Goal: Task Accomplishment & Management: Use online tool/utility

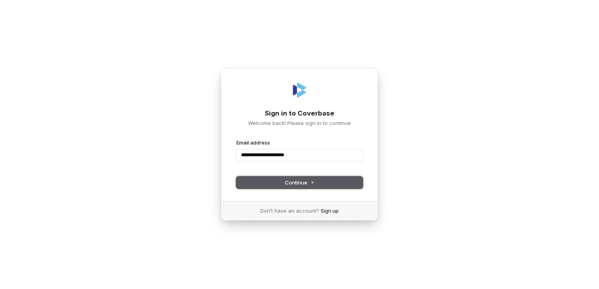
click at [303, 186] on span "Continue" at bounding box center [299, 182] width 29 height 7
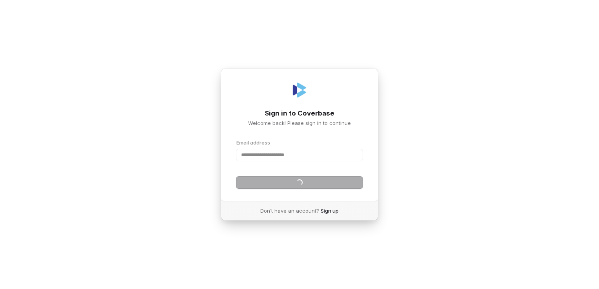
type input "**********"
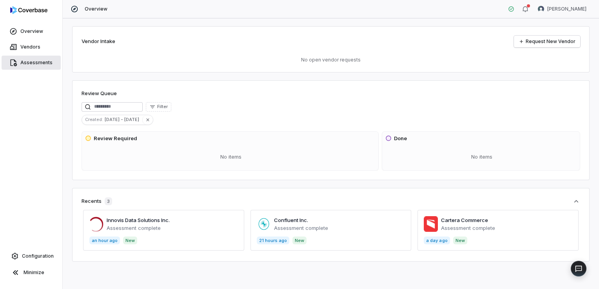
click at [33, 59] on link "Assessments" at bounding box center [31, 63] width 59 height 14
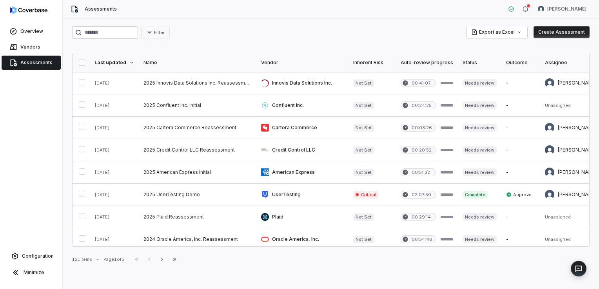
click at [554, 30] on button "Create Assessment" at bounding box center [562, 32] width 56 height 12
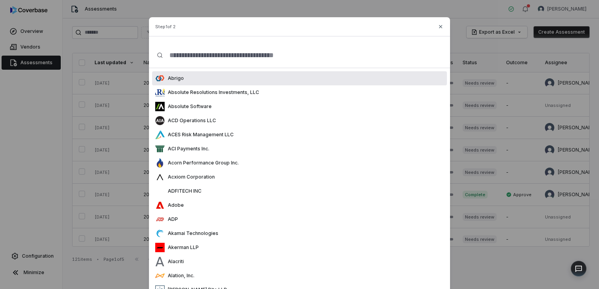
click at [212, 59] on input "text" at bounding box center [302, 55] width 279 height 25
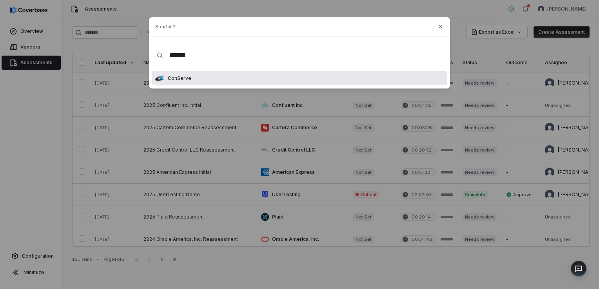
type input "******"
click at [197, 77] on div "ConServe" at bounding box center [299, 78] width 295 height 14
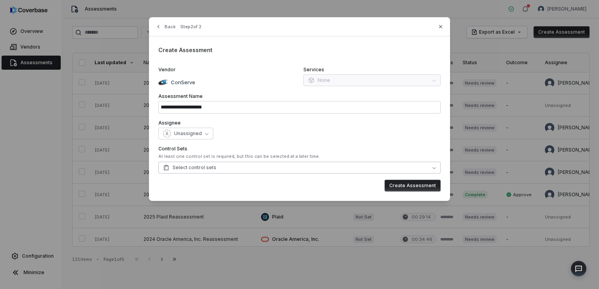
click at [323, 166] on button "Select control sets" at bounding box center [299, 168] width 282 height 12
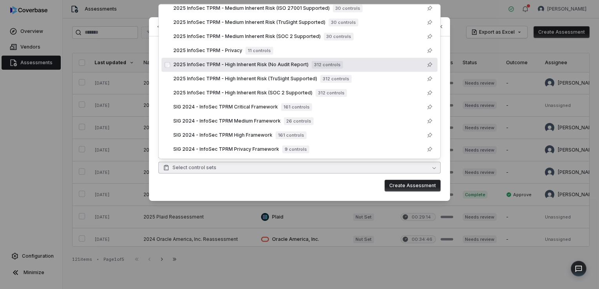
scroll to position [66, 0]
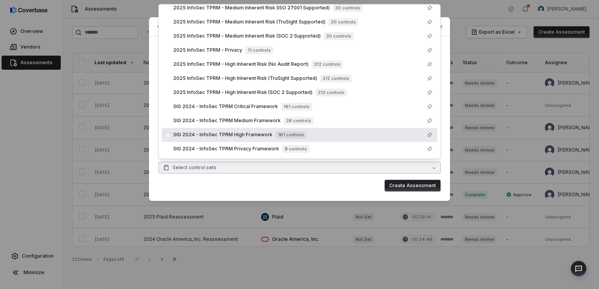
click at [210, 136] on span "SIG 2024 - InfoSec TPRM High Framework" at bounding box center [222, 135] width 99 height 6
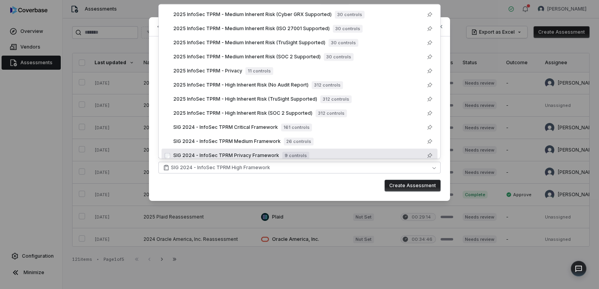
click at [406, 186] on button "Create Assessment" at bounding box center [413, 186] width 56 height 12
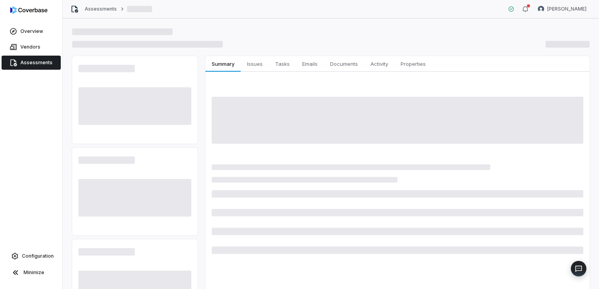
click at [35, 65] on span "Assessments" at bounding box center [36, 63] width 32 height 6
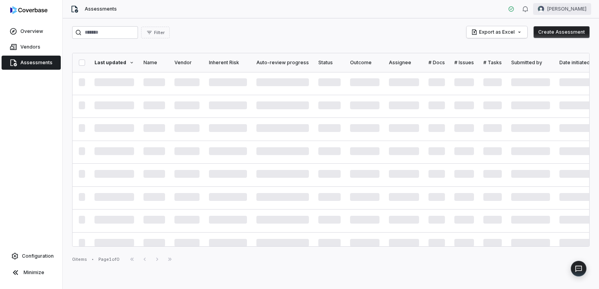
click at [560, 11] on html "Overview Vendors Assessments Configuration Minimize Assessments Travis Helton F…" at bounding box center [299, 144] width 599 height 289
click at [548, 26] on div "Account" at bounding box center [558, 28] width 60 height 13
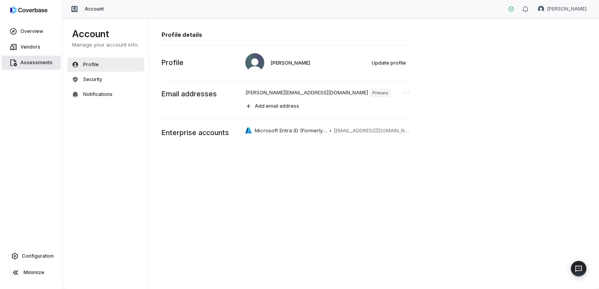
click at [39, 67] on link "Assessments" at bounding box center [31, 63] width 59 height 14
